Goal: Information Seeking & Learning: Learn about a topic

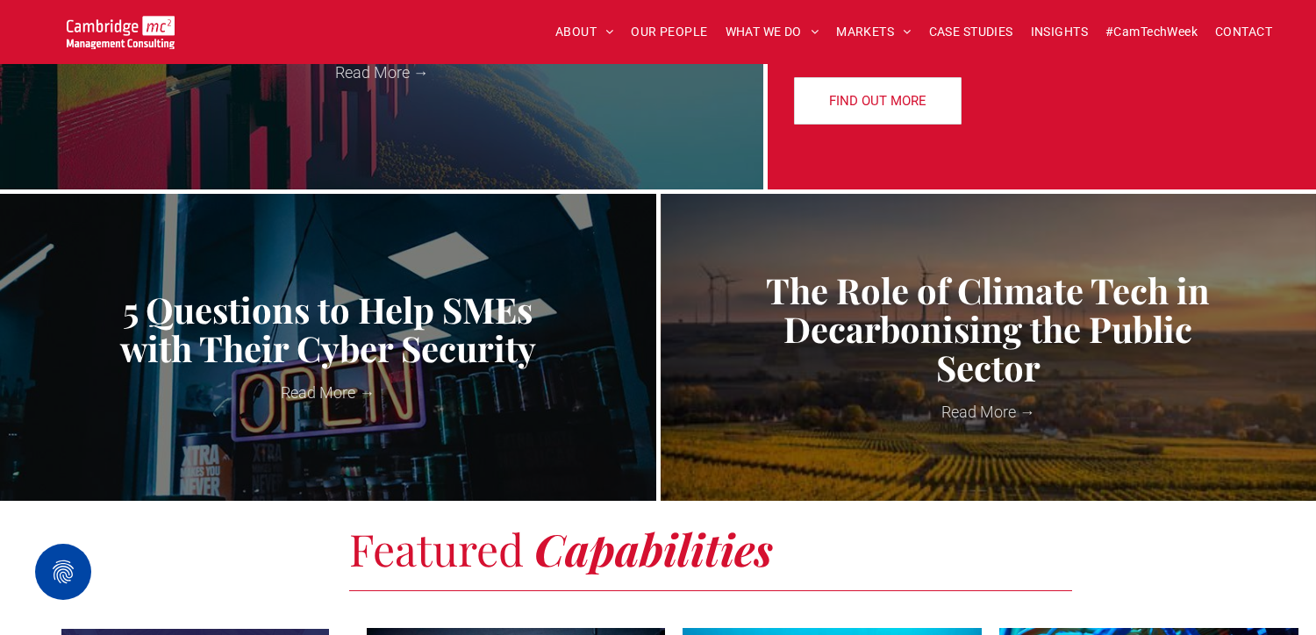
scroll to position [837, 0]
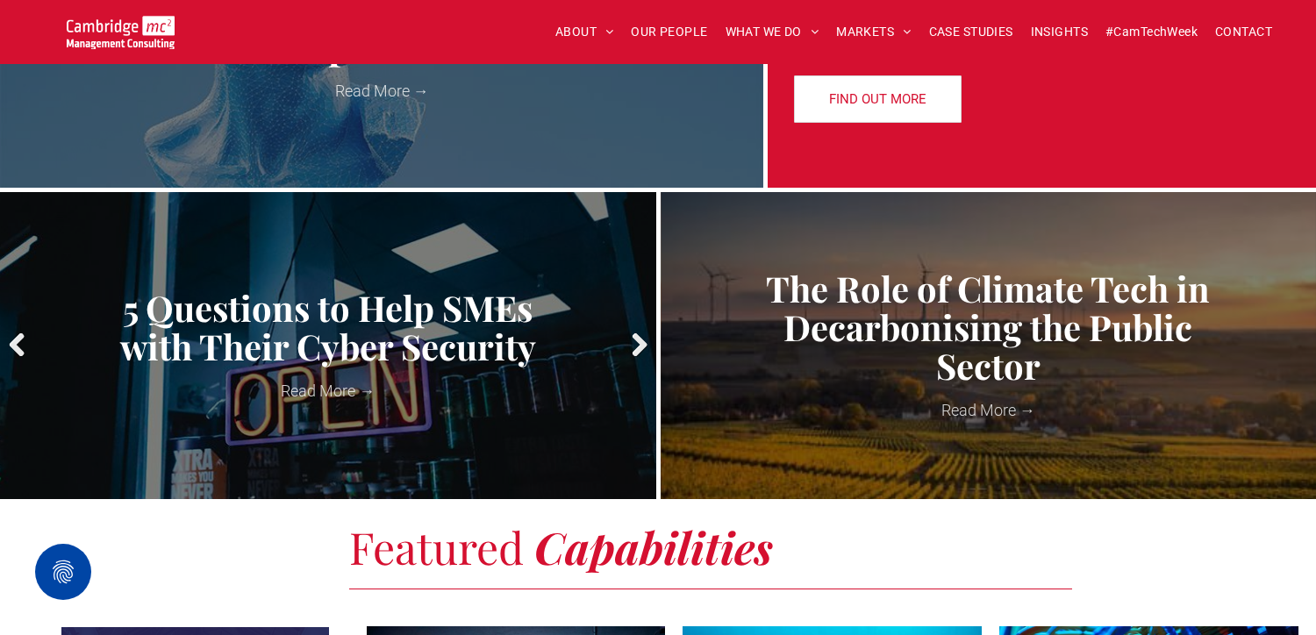
click at [674, 35] on span "OUR PEOPLE" at bounding box center [669, 31] width 76 height 27
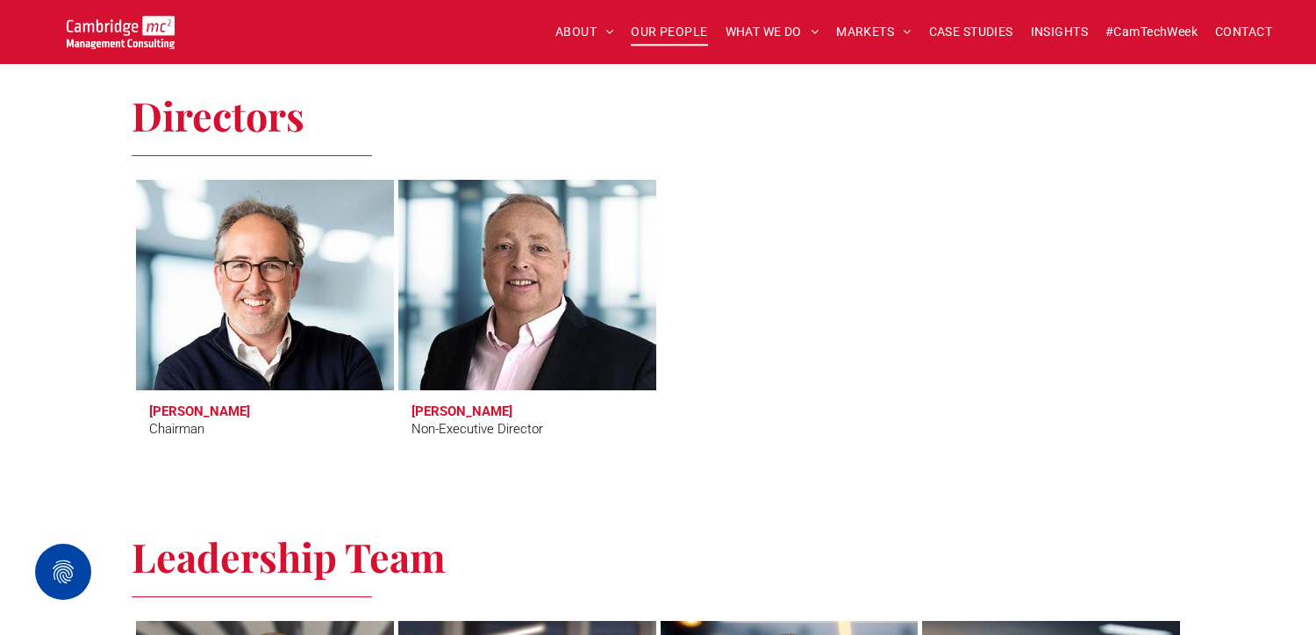
scroll to position [725, 0]
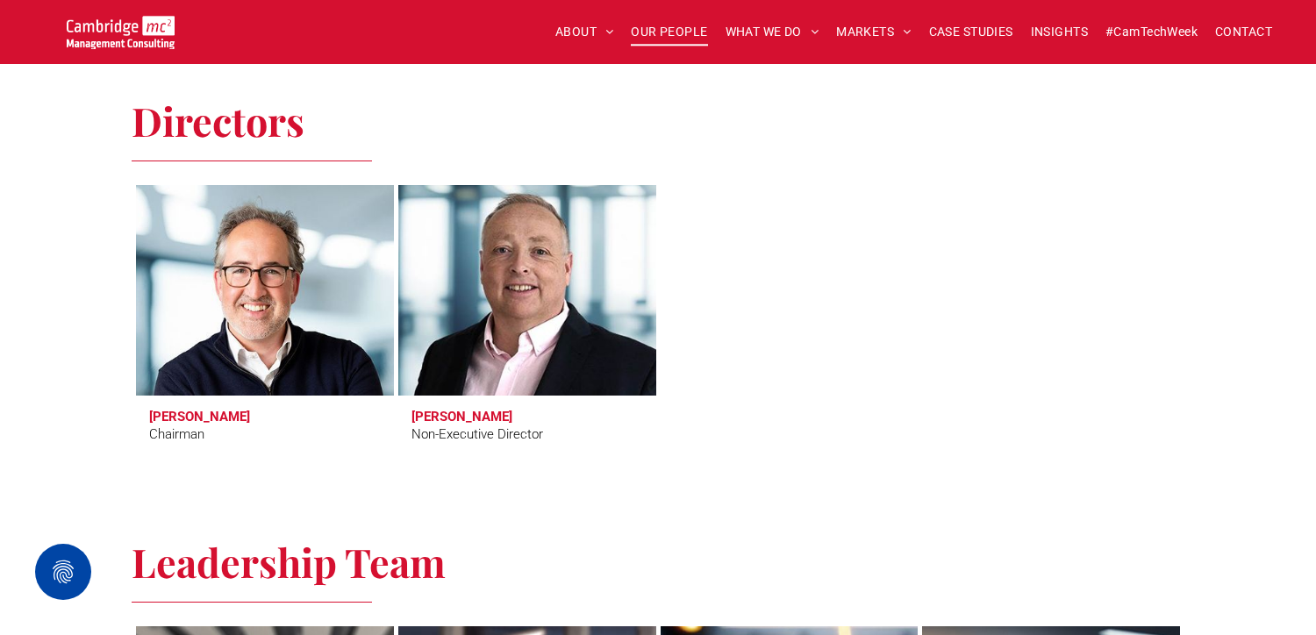
click at [555, 393] on link at bounding box center [527, 290] width 273 height 223
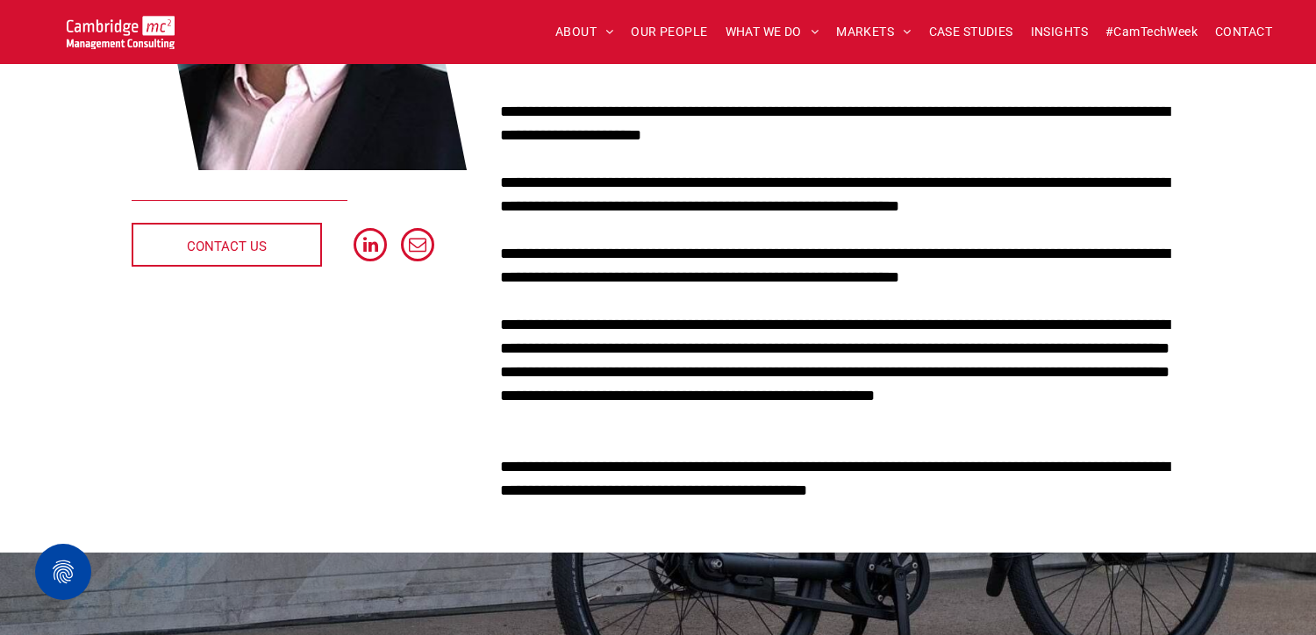
scroll to position [404, 0]
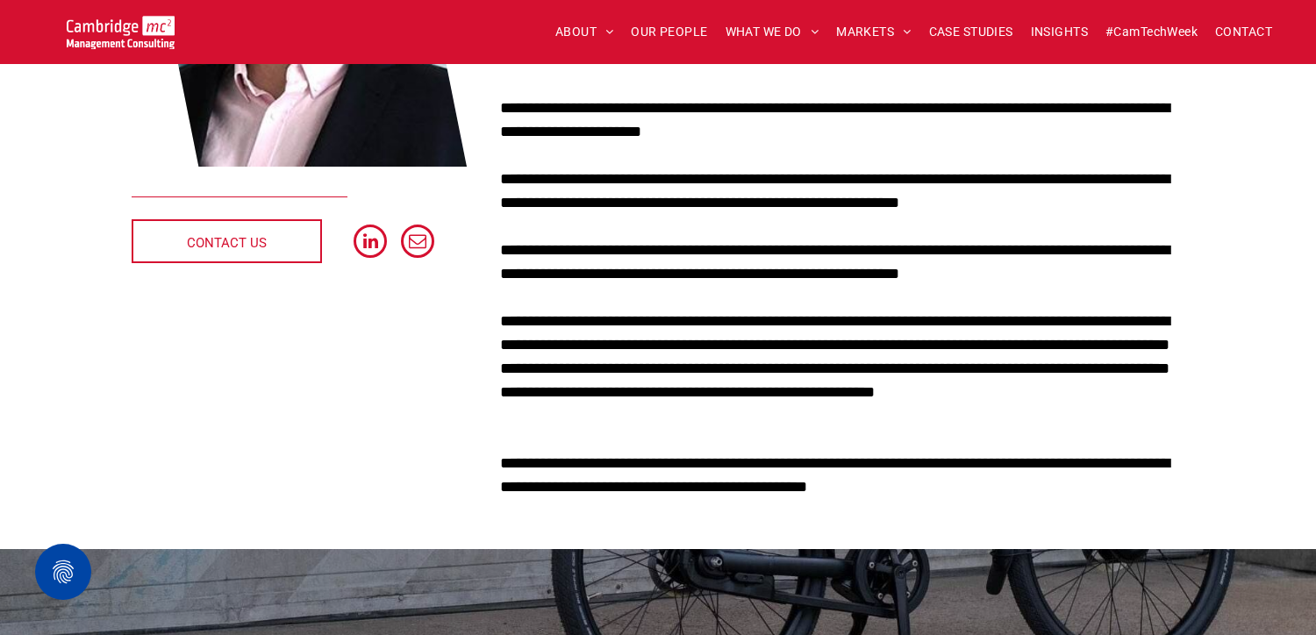
click at [694, 363] on p "**********" at bounding box center [842, 369] width 685 height 118
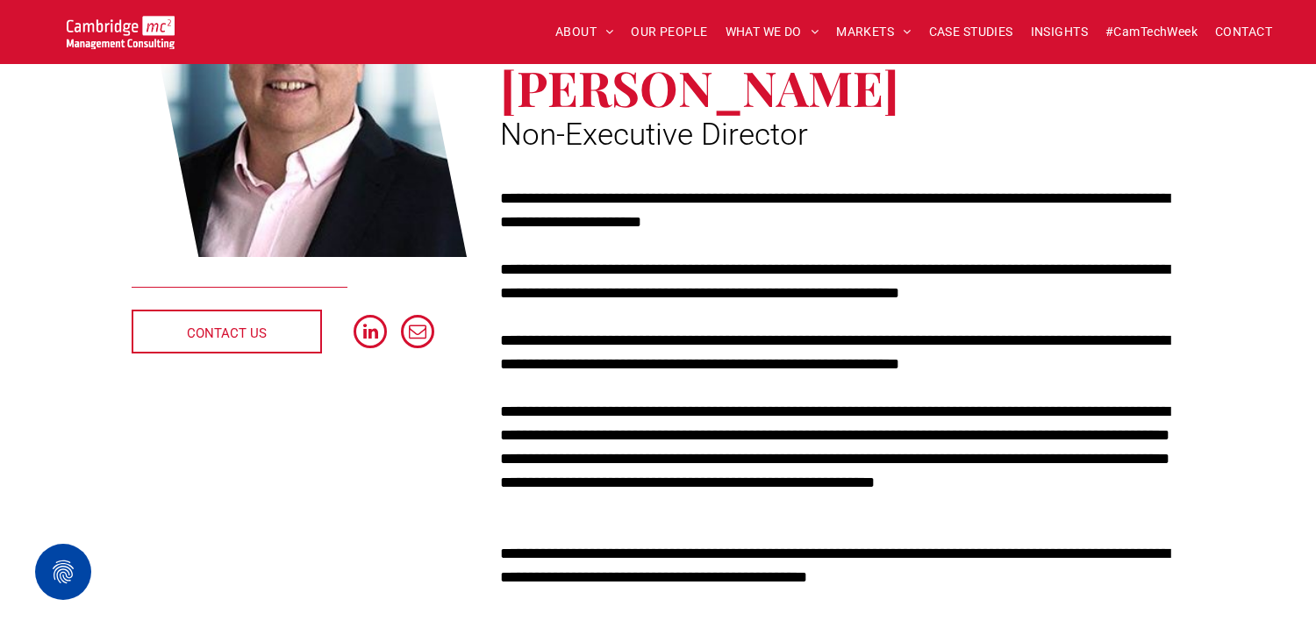
scroll to position [312, 0]
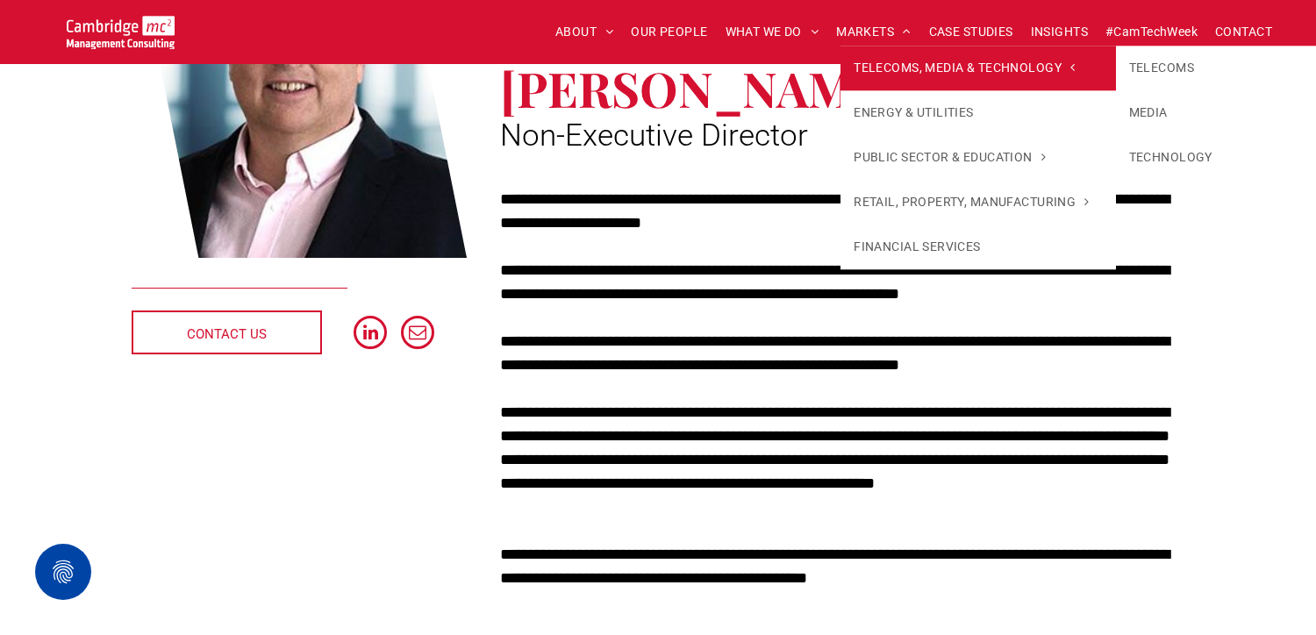
click at [868, 59] on span "TELECOMS, MEDIA & TECHNOLOGY" at bounding box center [964, 68] width 221 height 18
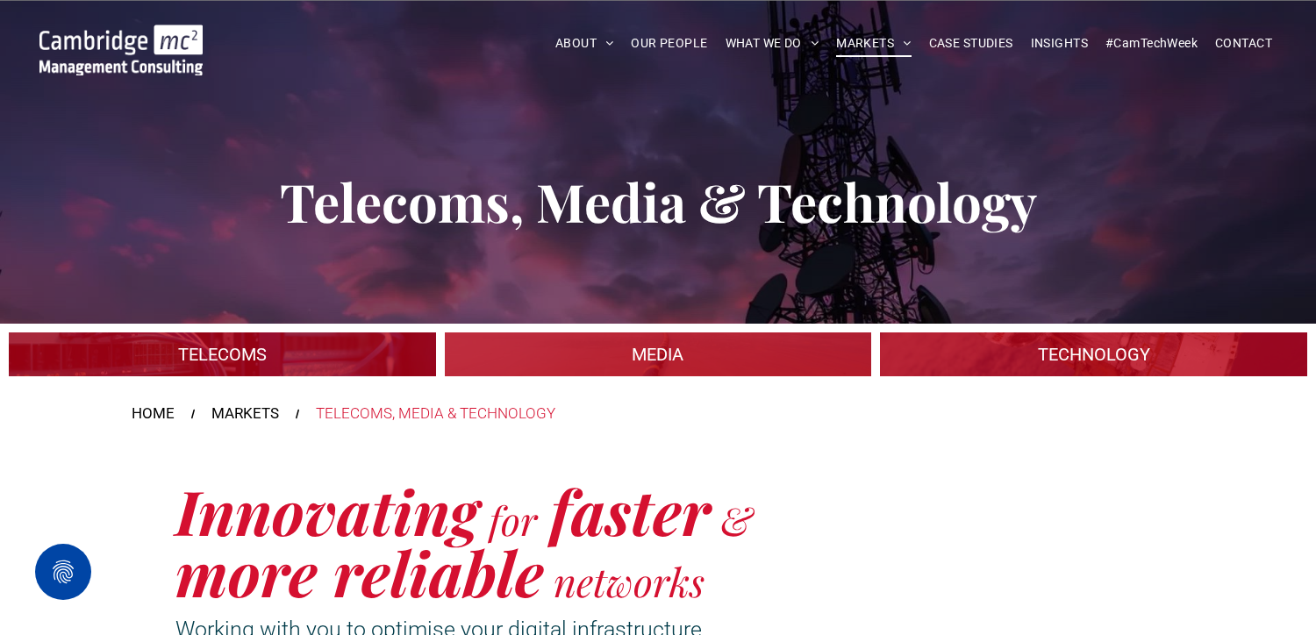
click at [767, 490] on h1 "Innovating for faster & more reliable networks" at bounding box center [481, 541] width 610 height 123
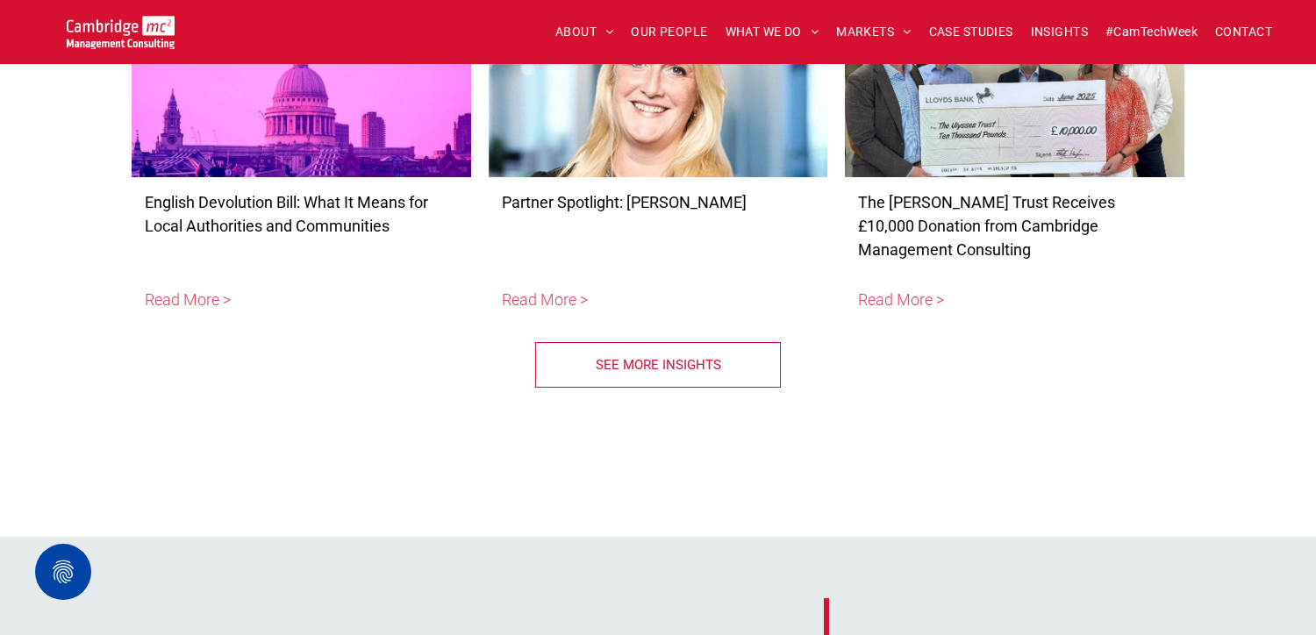
scroll to position [7126, 0]
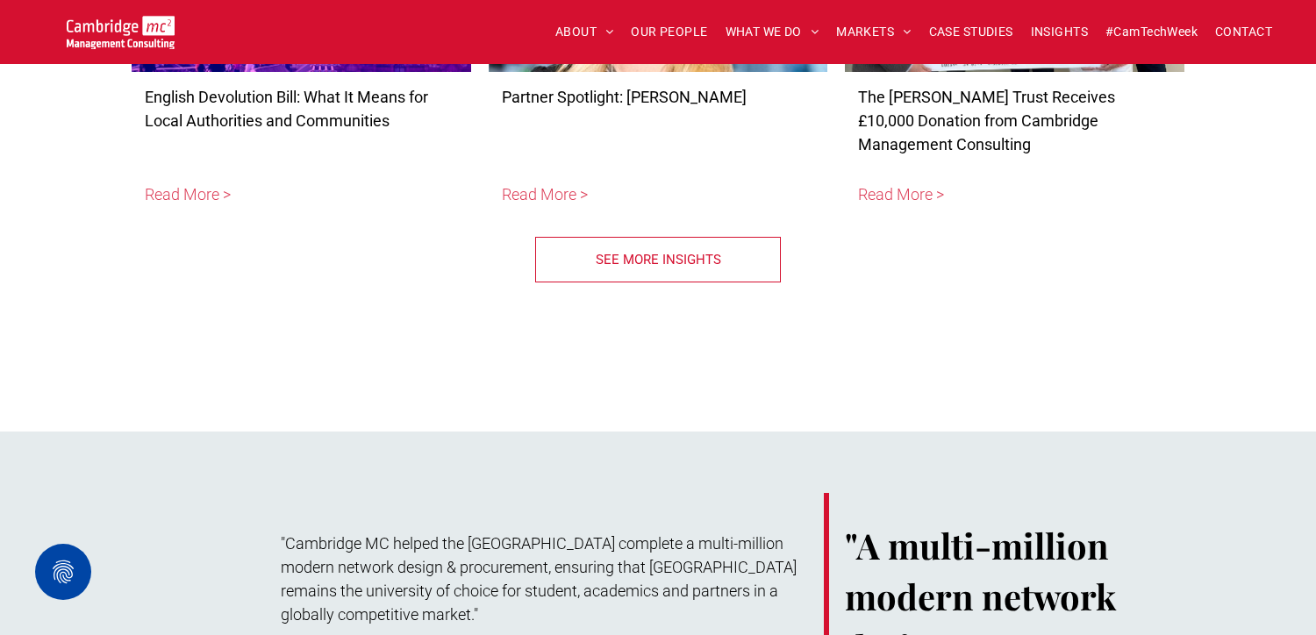
click at [693, 238] on span "SEE MORE INSIGHTS" at bounding box center [658, 260] width 125 height 44
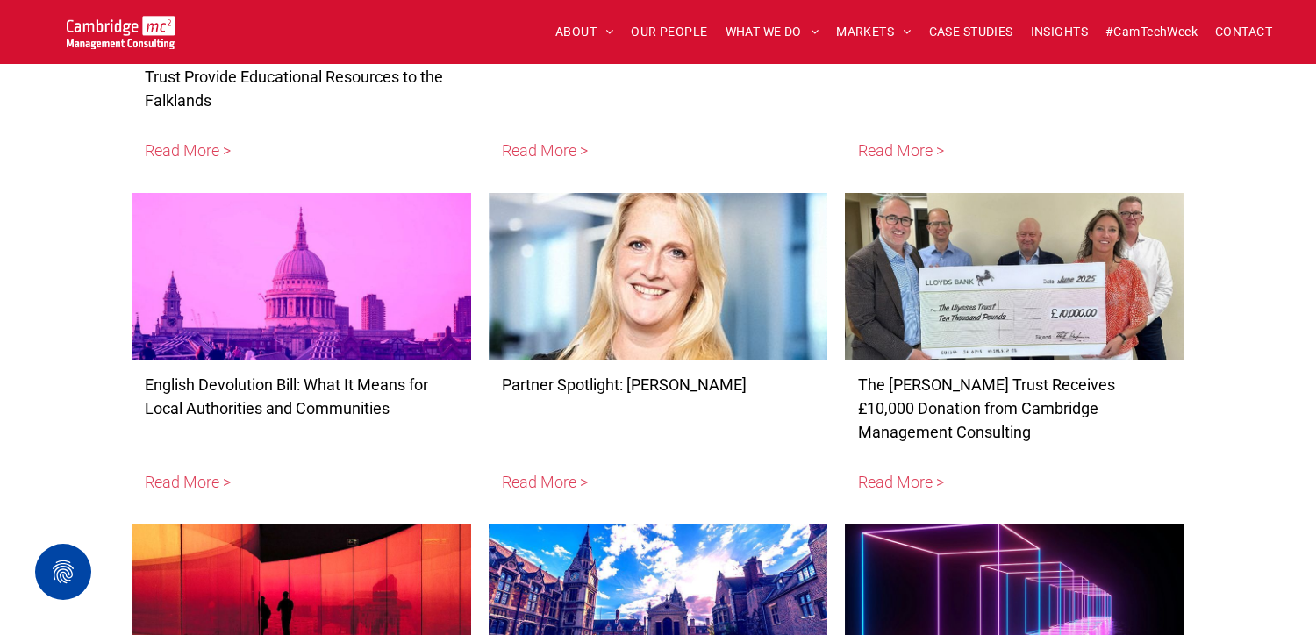
scroll to position [6494, 0]
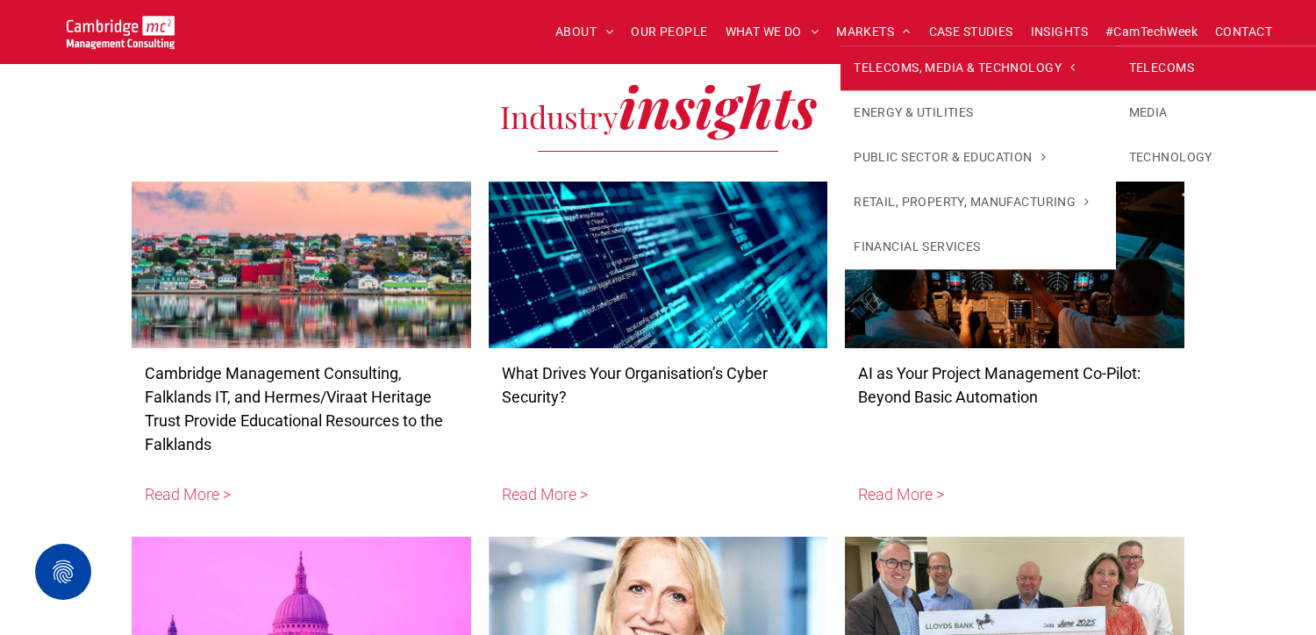
click at [1141, 66] on link "TELECOMS" at bounding box center [1253, 68] width 275 height 45
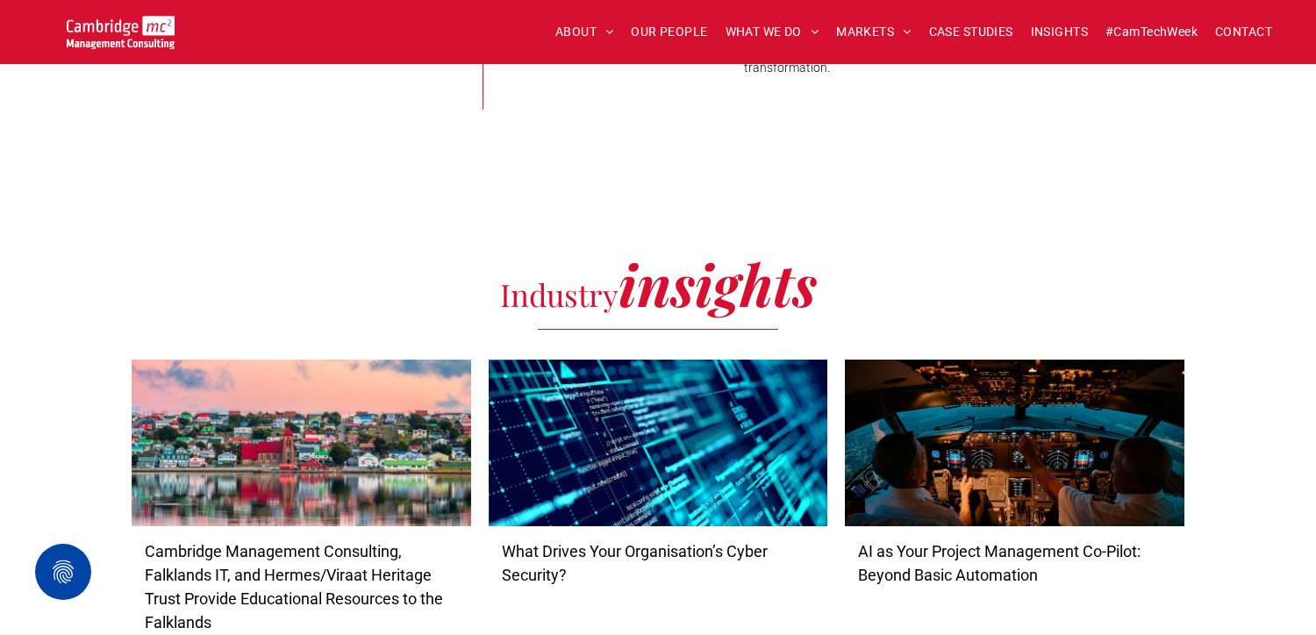
scroll to position [5406, 0]
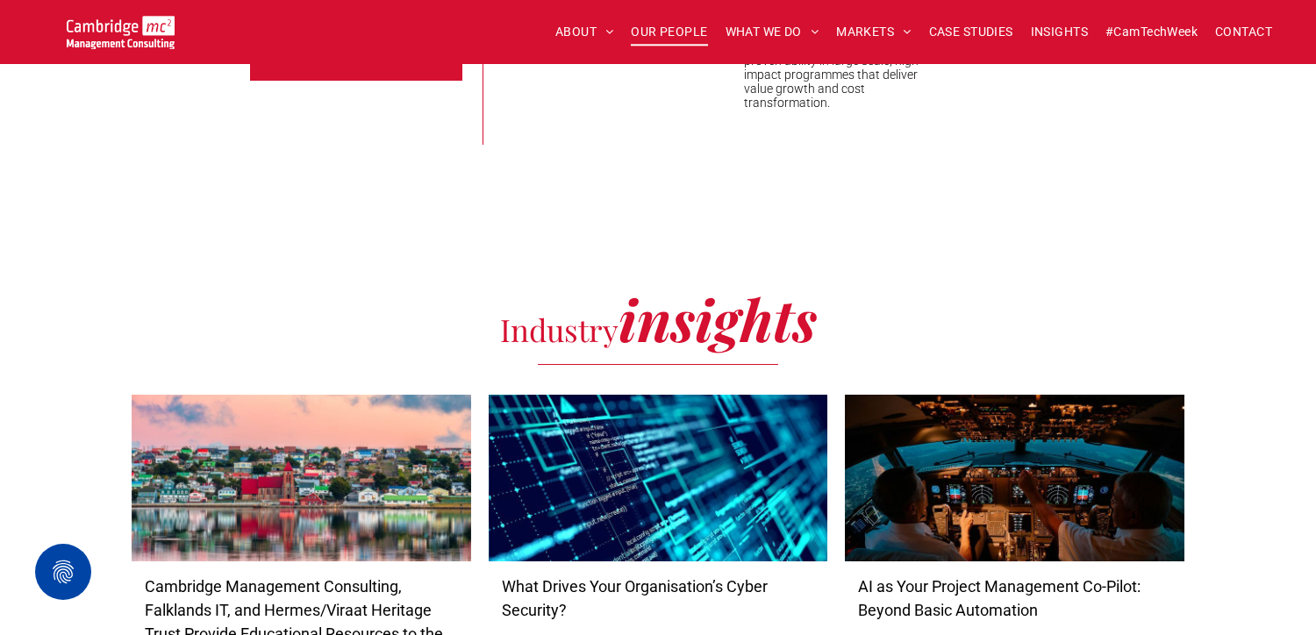
click at [669, 33] on span "OUR PEOPLE" at bounding box center [669, 31] width 76 height 27
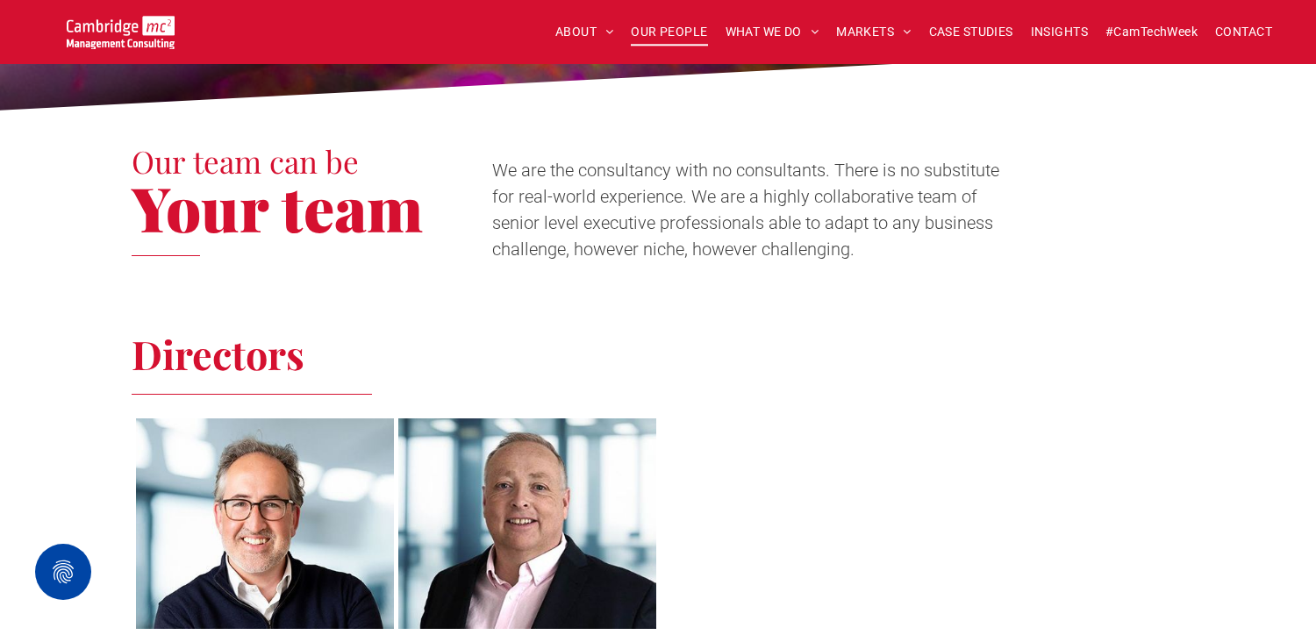
scroll to position [491, 0]
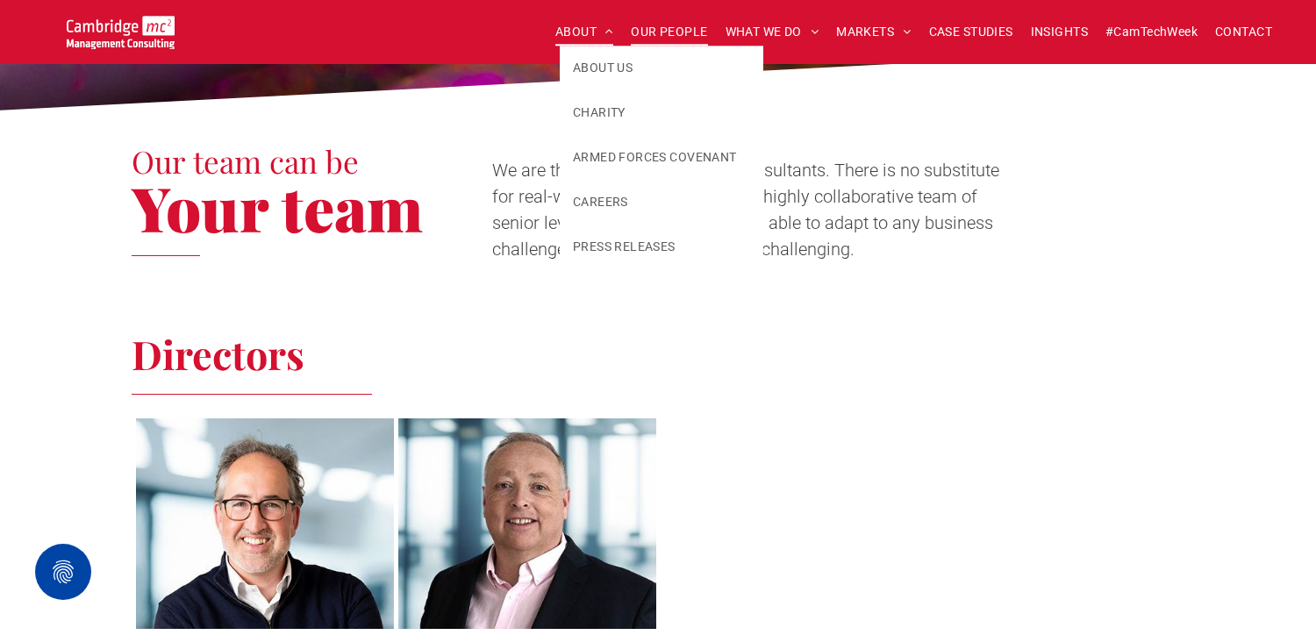
click at [597, 36] on span at bounding box center [605, 31] width 17 height 12
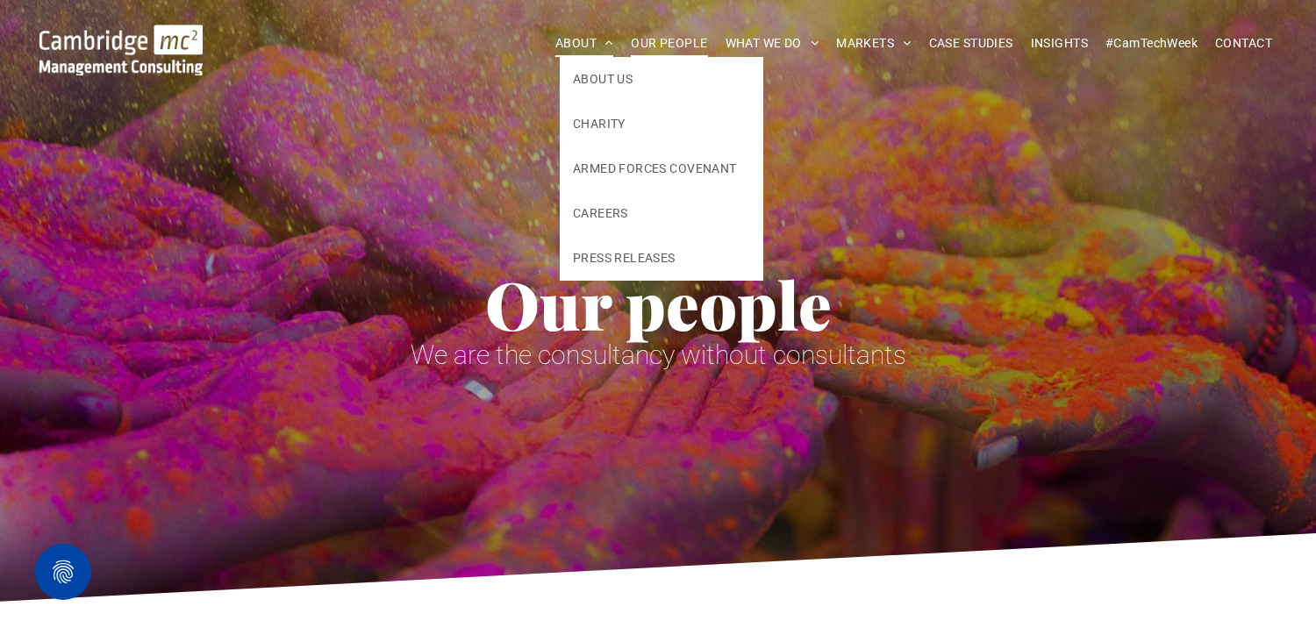
click at [556, 43] on span "ABOUT" at bounding box center [585, 43] width 59 height 27
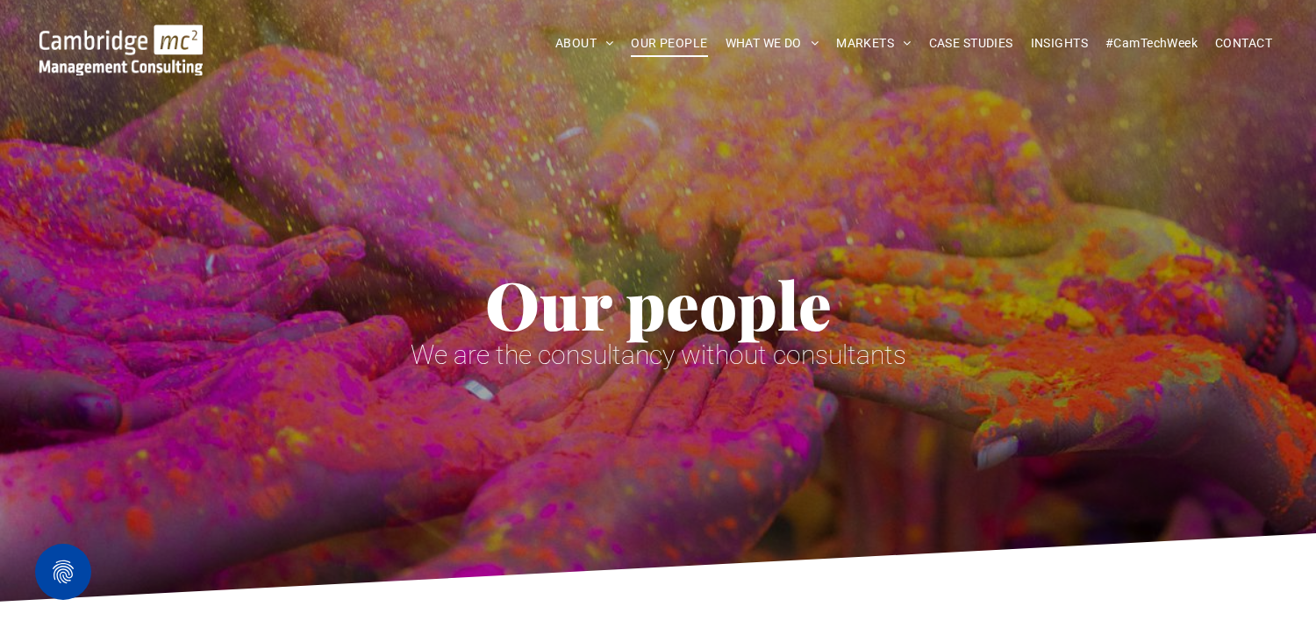
click at [656, 39] on span "OUR PEOPLE" at bounding box center [669, 43] width 76 height 27
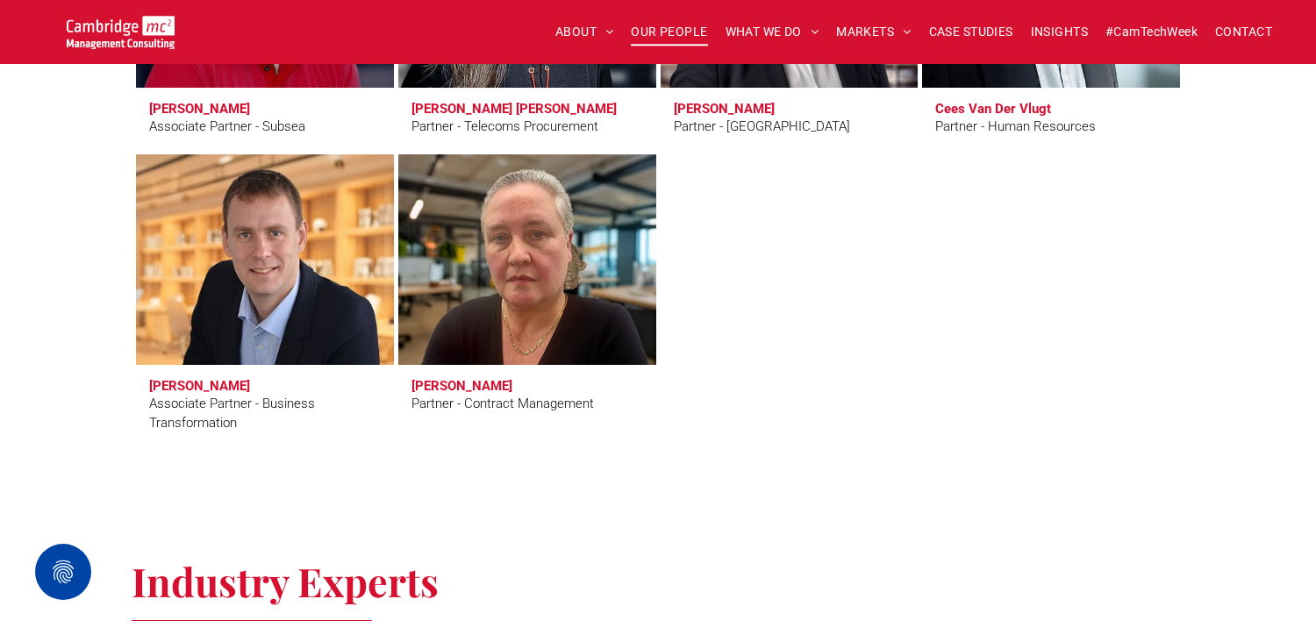
scroll to position [4739, 0]
